Goal: Information Seeking & Learning: Learn about a topic

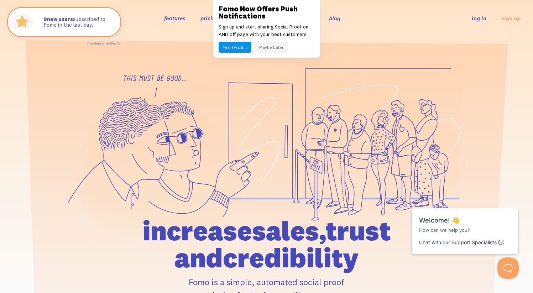
click at [274, 50] on button "Maybe Later" at bounding box center [271, 47] width 33 height 11
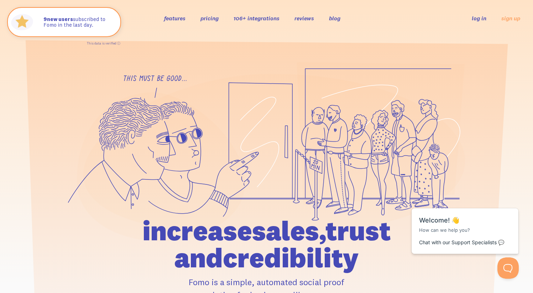
click at [210, 19] on link "pricing" at bounding box center [210, 18] width 18 height 7
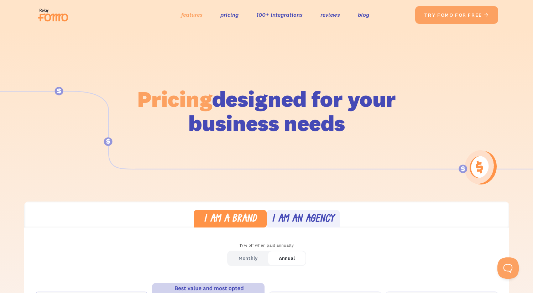
click at [195, 14] on link "features" at bounding box center [191, 15] width 21 height 10
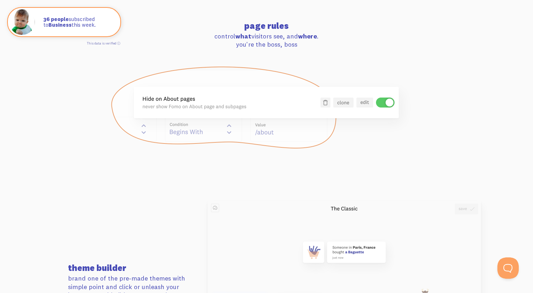
scroll to position [857, 0]
